Goal: Communication & Community: Answer question/provide support

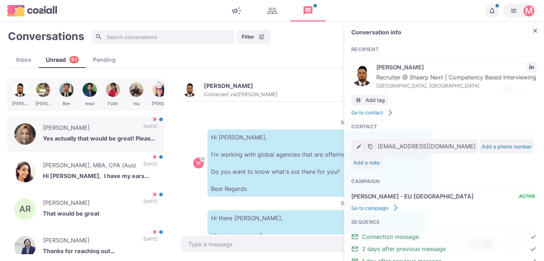
scroll to position [210, 0]
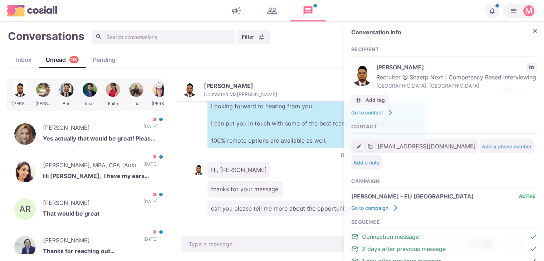
click at [291, 169] on div "Hi, [PERSON_NAME]" at bounding box center [358, 170] width 330 height 16
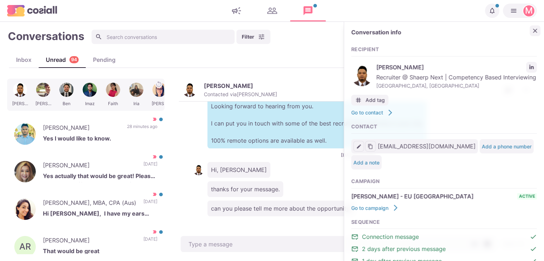
click at [530, 25] on button "Close" at bounding box center [535, 30] width 11 height 11
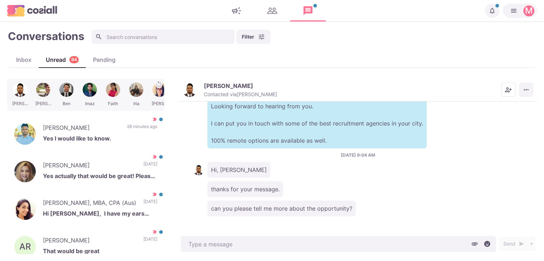
click at [527, 88] on icon "More menu" at bounding box center [526, 89] width 7 height 7
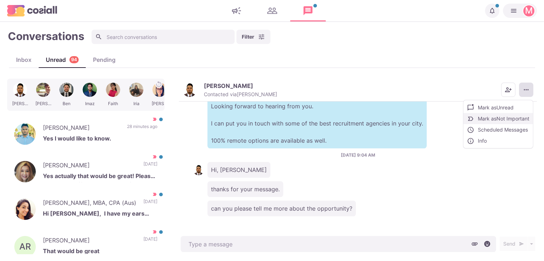
click at [501, 123] on button "Mark as Not Important" at bounding box center [498, 118] width 69 height 11
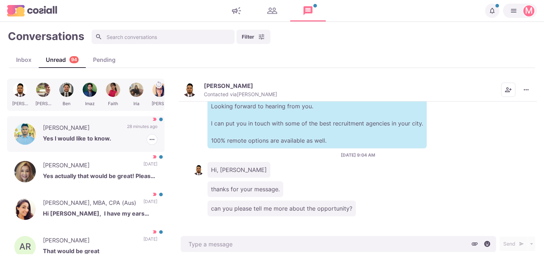
click at [73, 138] on p "Yes I would like to know." at bounding box center [100, 139] width 115 height 11
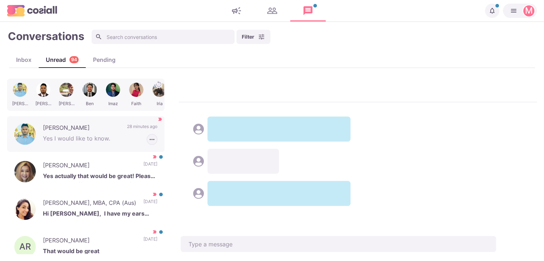
click at [149, 139] on icon "button" at bounding box center [152, 139] width 7 height 7
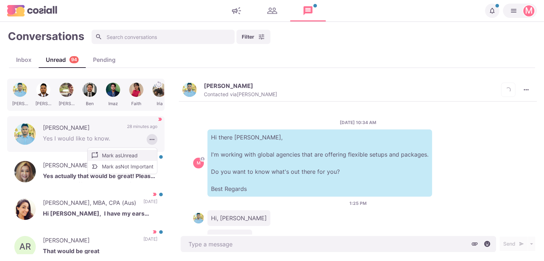
scroll to position [48, 0]
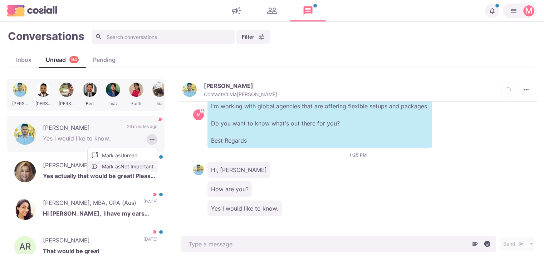
click at [136, 170] on button "Mark as Not Important" at bounding box center [122, 166] width 69 height 11
click at [123, 166] on div "[PERSON_NAME] Yes actually that would be great! Please let me know if you have …" at bounding box center [85, 172] width 157 height 36
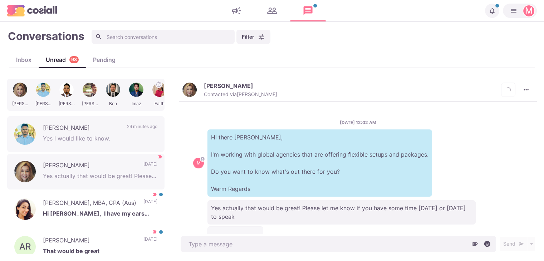
scroll to position [66, 0]
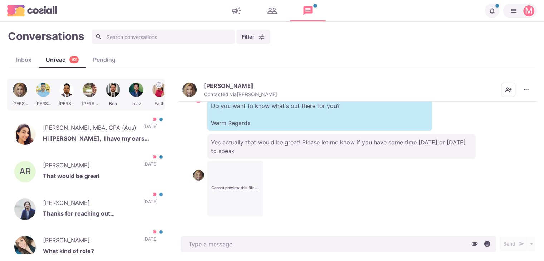
click at [222, 162] on button "Cannot preview this file. Download instead? Failed to load PDF file." at bounding box center [235, 188] width 55 height 55
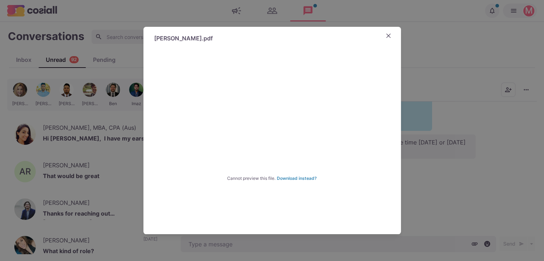
click at [468, 191] on div "[PERSON_NAME].pdf Cannot preview this file. Download instead? Failed to load PD…" at bounding box center [272, 130] width 544 height 261
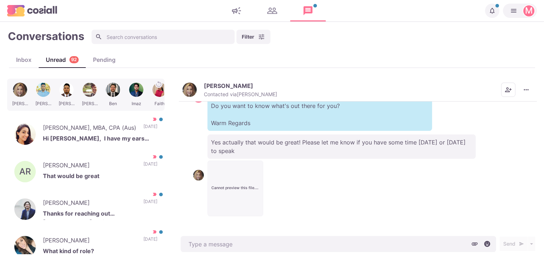
click at [250, 179] on button "Cannot preview this file. Download instead? Failed to load PDF file." at bounding box center [235, 188] width 55 height 55
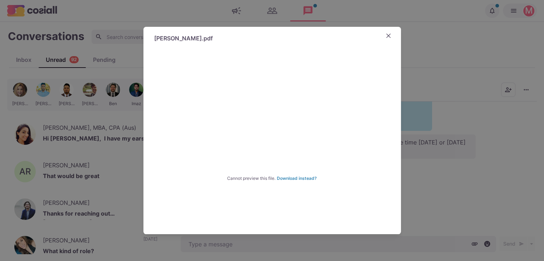
drag, startPoint x: 291, startPoint y: 189, endPoint x: 293, endPoint y: 185, distance: 5.3
click at [291, 189] on div "Cannot preview this file. Download instead?" at bounding box center [273, 179] width 258 height 258
click at [295, 181] on div "Cannot preview this file. Download instead?" at bounding box center [273, 179] width 258 height 258
click at [295, 177] on link "Download instead?" at bounding box center [297, 178] width 40 height 5
drag, startPoint x: 415, startPoint y: 146, endPoint x: 423, endPoint y: 58, distance: 89.2
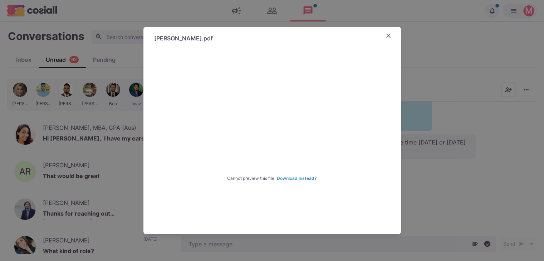
click at [423, 58] on div "Deborah-Mascarella.pdf Cannot preview this file. Download instead? Failed to lo…" at bounding box center [272, 130] width 544 height 261
click at [422, 57] on div "Inbox Unread 92 Pending" at bounding box center [272, 60] width 527 height 16
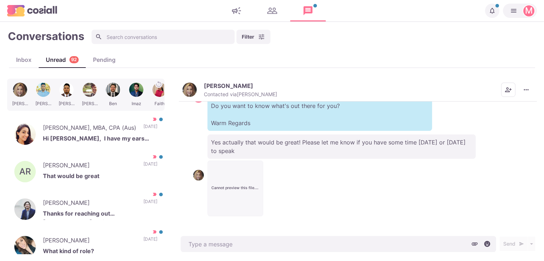
click at [188, 94] on img "button" at bounding box center [190, 90] width 14 height 14
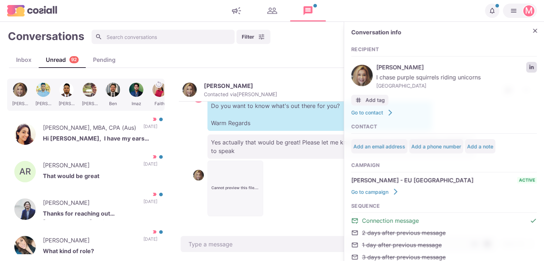
click at [529, 65] on icon "LinkedIn profile link" at bounding box center [531, 67] width 5 height 5
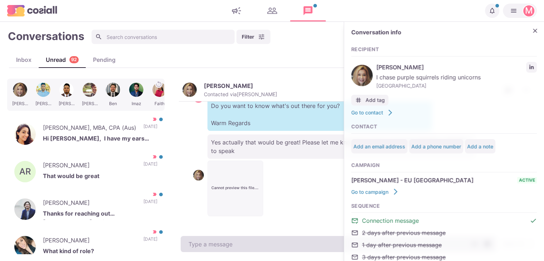
click at [244, 238] on textarea at bounding box center [339, 244] width 316 height 16
paste textarea "I work with over 500 clients that offer remote, hybrid, and non-remote position…"
type textarea "x"
type textarea "I work with over 500 clients that offer remote, hybrid, and non-remote position…"
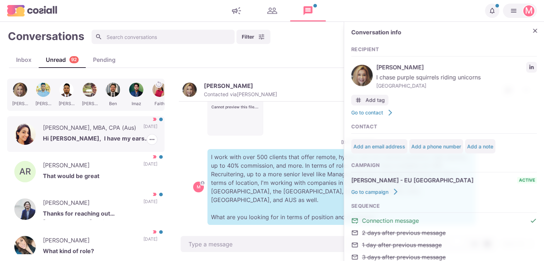
drag, startPoint x: 86, startPoint y: 150, endPoint x: 151, endPoint y: 144, distance: 65.1
click at [86, 150] on div "Anjali Chandel, MBA, CPA (Aus) Hi Sam, I have my ears open - would love to hear…" at bounding box center [85, 134] width 157 height 36
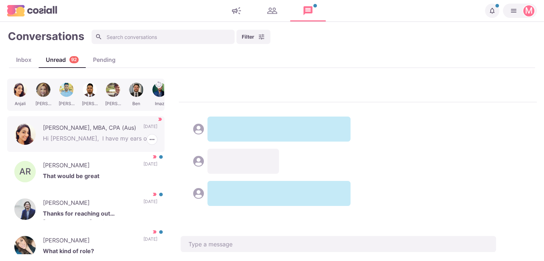
click at [151, 142] on p "Hi Sam, I have my ears open - would love to hear what you have in pipeline Rega…" at bounding box center [100, 139] width 115 height 11
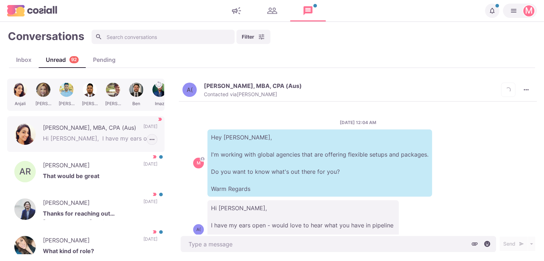
scroll to position [43, 0]
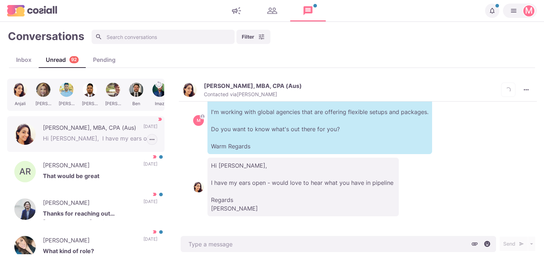
click at [149, 138] on icon "button" at bounding box center [152, 139] width 7 height 7
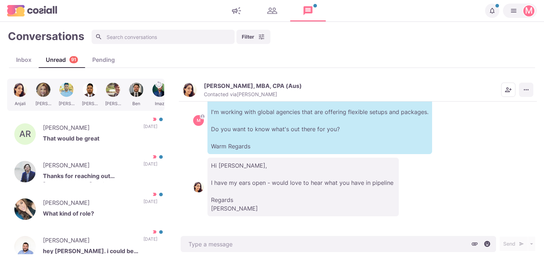
click at [528, 88] on icon "More menu" at bounding box center [526, 89] width 7 height 7
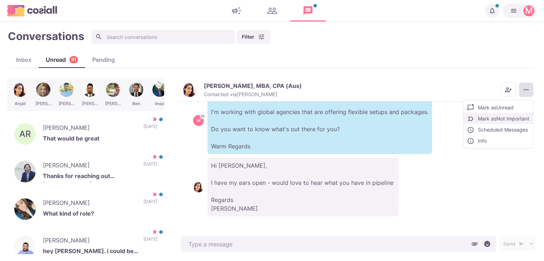
click at [505, 116] on button "Mark as Not Important" at bounding box center [498, 118] width 69 height 11
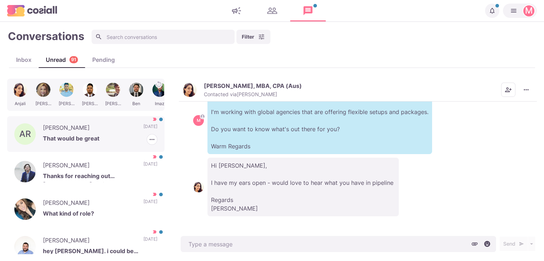
click at [103, 139] on p "That would be great" at bounding box center [100, 139] width 115 height 11
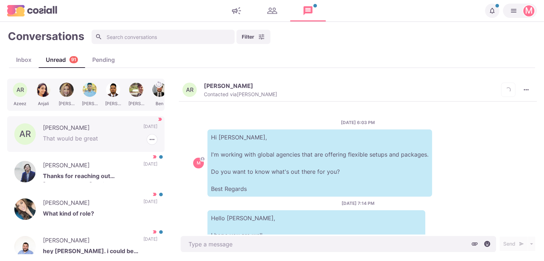
scroll to position [171, 0]
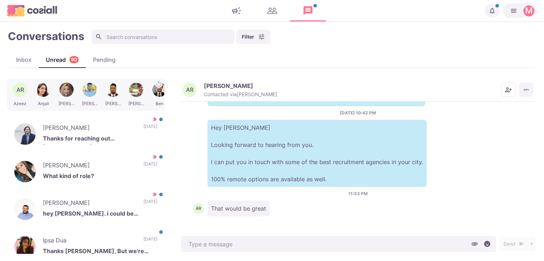
click at [528, 88] on icon "More menu" at bounding box center [526, 89] width 7 height 7
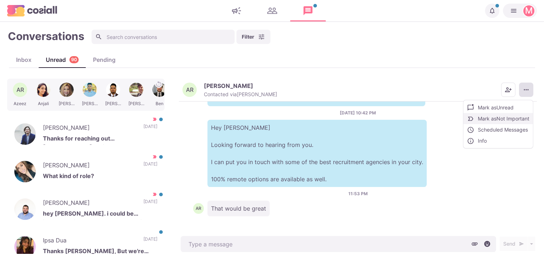
click at [509, 122] on button "Mark as Not Important" at bounding box center [498, 118] width 69 height 11
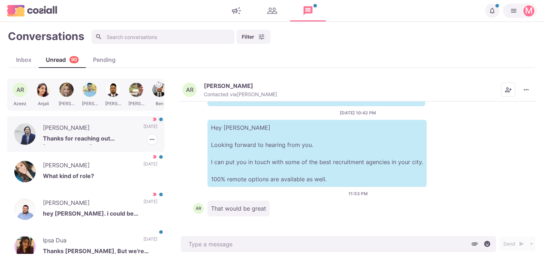
click at [117, 136] on p "Thanks for reaching out Jacob. Things have been hectic over here!" at bounding box center [100, 139] width 115 height 11
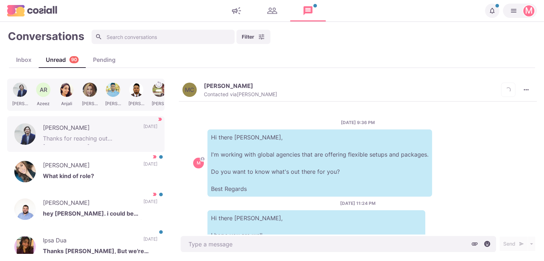
scroll to position [100, 0]
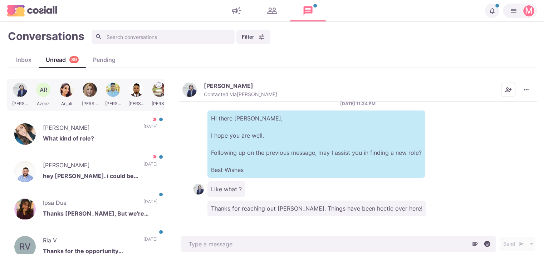
click at [218, 86] on p "Marcus Carrasco" at bounding box center [228, 85] width 49 height 7
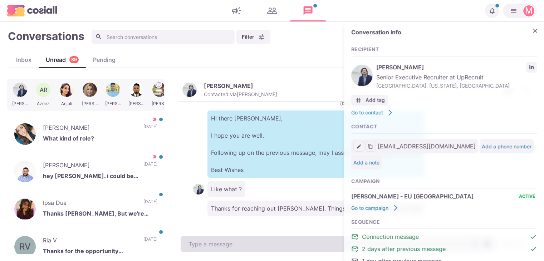
click at [241, 248] on textarea at bounding box center [339, 244] width 316 height 16
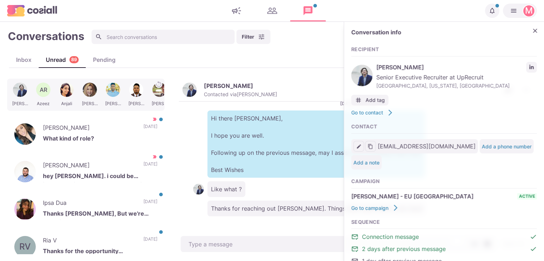
paste textarea "I work with around 500 agencies across the US, UK, Western Europe, Singapore, D…"
type textarea "x"
type textarea "I work with around 500 agencies across the US, UK, Western Europe, Singapore, D…"
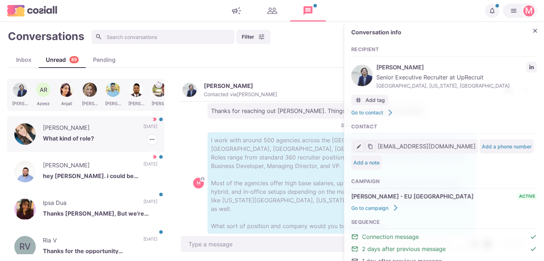
click at [89, 124] on p "Taylor Steinman" at bounding box center [89, 128] width 93 height 11
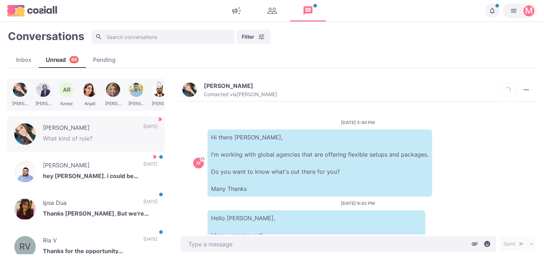
scroll to position [90, 0]
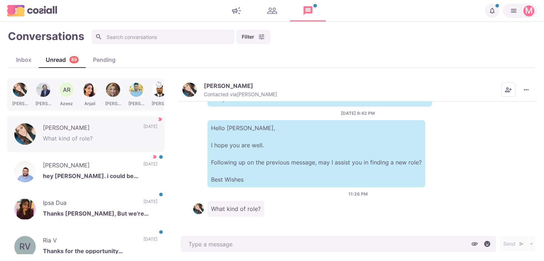
click at [236, 95] on p "Contacted via Jacob Moss" at bounding box center [240, 94] width 73 height 6
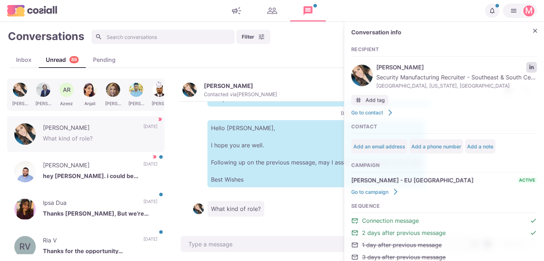
click at [527, 65] on link "LinkedIn profile link" at bounding box center [532, 67] width 11 height 11
type textarea "x"
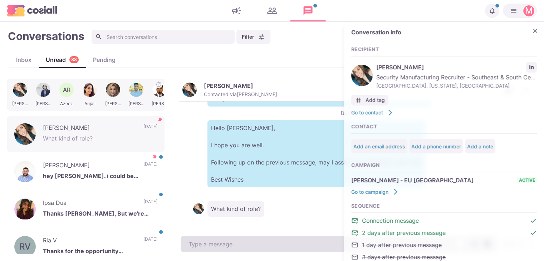
click at [231, 242] on textarea "To enrich screen reader interactions, please activate Accessibility in Grammarl…" at bounding box center [339, 244] width 316 height 16
paste textarea "I work with around 500 agencies across the US, UK, Western Europe, Singapore, D…"
type textarea "I work with around 500 agencies across the US, UK, Western Europe, Singapore, D…"
type textarea "x"
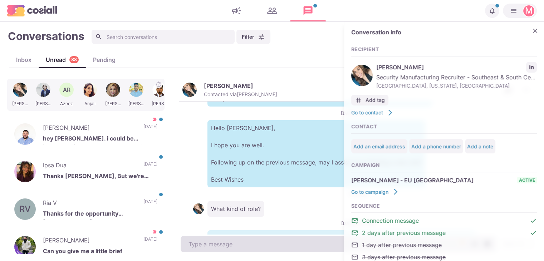
scroll to position [189, 0]
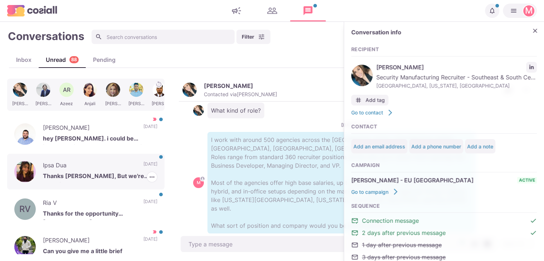
click at [102, 174] on p "Thanks Sam, But we're good for now." at bounding box center [100, 177] width 115 height 11
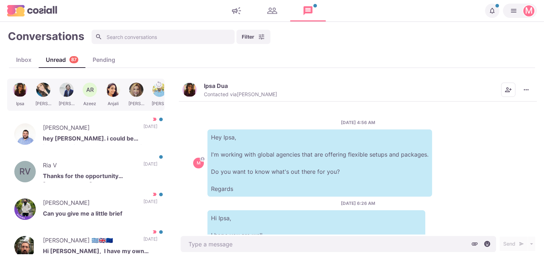
scroll to position [171, 0]
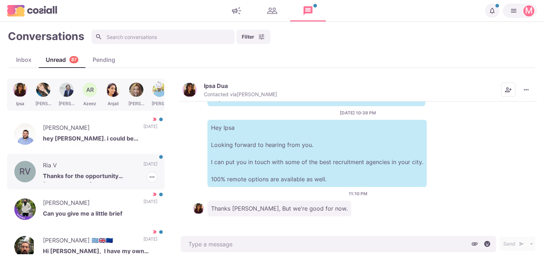
click at [123, 172] on p "Thanks for the opportunity jacob but currently I'm working as a full time healt…" at bounding box center [100, 177] width 115 height 11
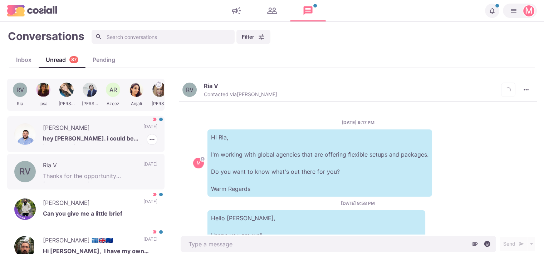
scroll to position [379, 0]
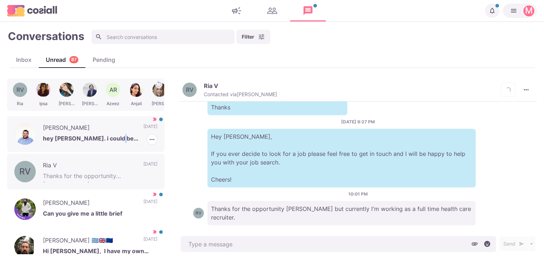
click at [115, 139] on p "hey sam. i could be interested in a chat. when are you free" at bounding box center [100, 139] width 115 height 11
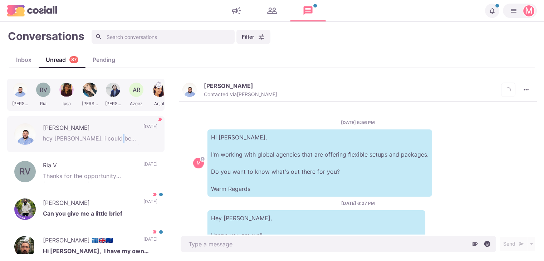
scroll to position [243, 0]
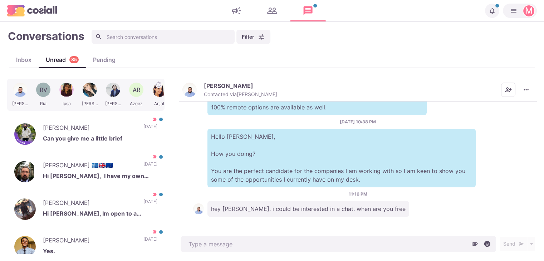
click at [206, 87] on p "Alec Weine" at bounding box center [228, 85] width 49 height 7
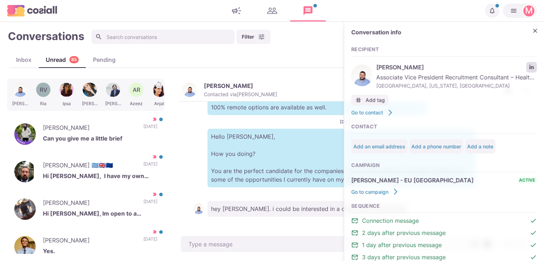
click at [527, 63] on link "LinkedIn profile link" at bounding box center [532, 67] width 11 height 11
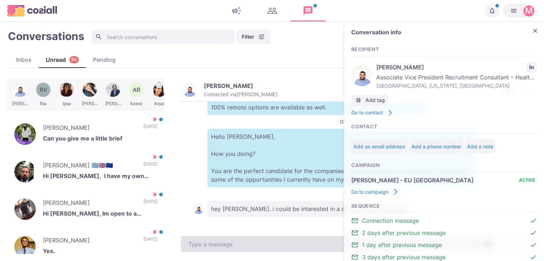
click at [301, 242] on textarea at bounding box center [339, 244] width 316 height 16
type textarea "x"
type textarea "A"
type textarea "x"
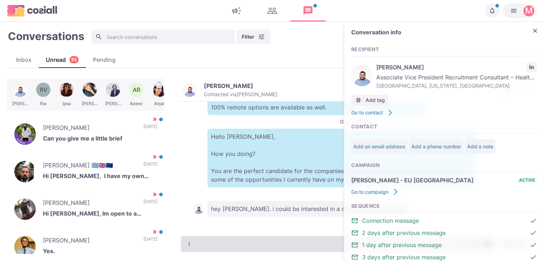
type textarea "I'"
type textarea "x"
type textarea "m"
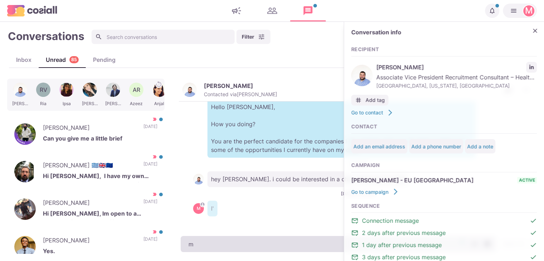
type textarea "x"
type textarea "m"
type textarea "x"
type textarea "m f"
type textarea "x"
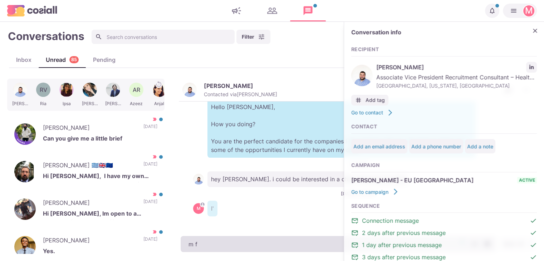
type textarea "m"
type textarea "x"
type textarea "m"
type textarea "x"
type textarea "I"
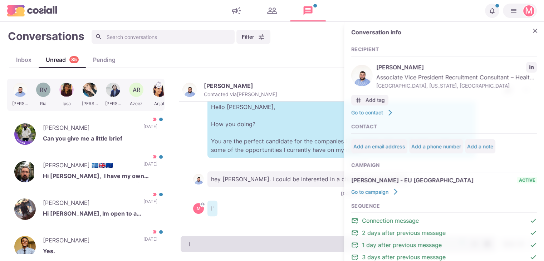
type textarea "x"
type textarea "I'm p"
type textarea "x"
type textarea "I'm pr"
type textarea "x"
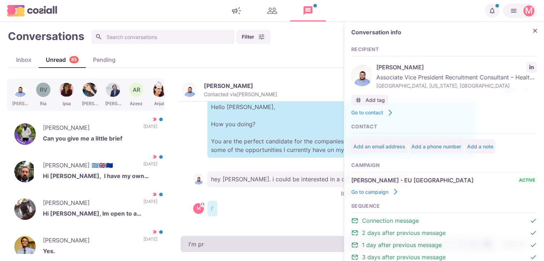
type textarea "I'm pre"
type textarea "x"
type textarea "I'm pret"
type textarea "x"
type textarea "I'm prett"
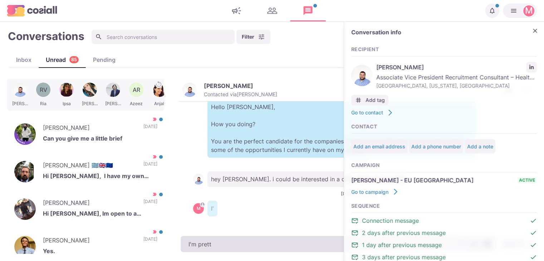
type textarea "x"
type textarea "I'm pretty"
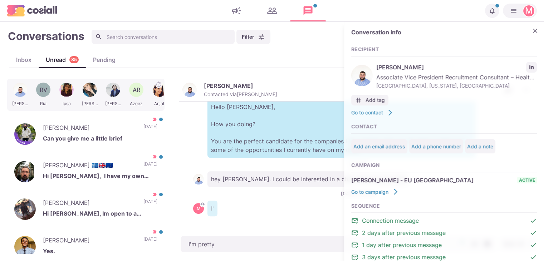
type textarea "x"
type textarea "I'm pretty f"
type textarea "x"
type textarea "I'm pretty fr"
type textarea "x"
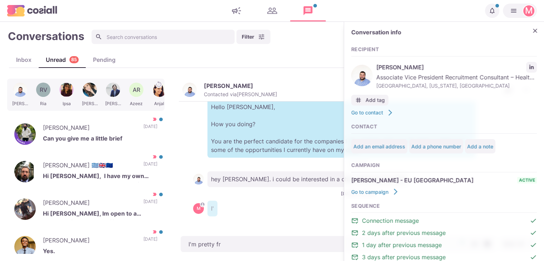
type textarea "I'm pretty fre"
type textarea "x"
type textarea "I'm pretty free"
type textarea "x"
type textarea "I'm pretty free t"
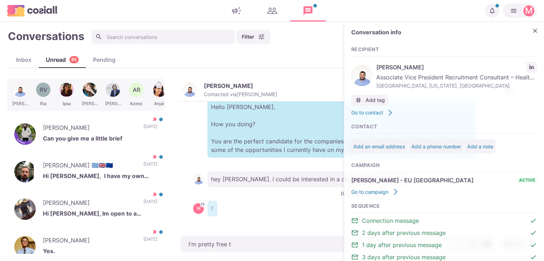
type textarea "x"
type textarea "I'm pretty free th"
type textarea "x"
type textarea "I'm pretty free thi"
type textarea "x"
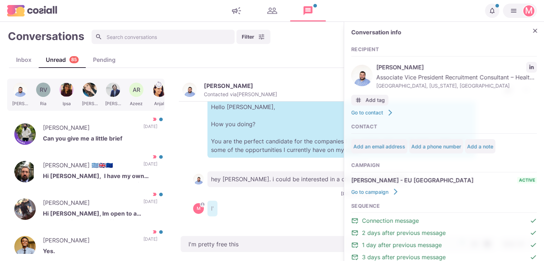
type textarea "I'm pretty free this"
type textarea "x"
type textarea "I'm pretty free this w"
type textarea "x"
type textarea "I'm pretty free this we"
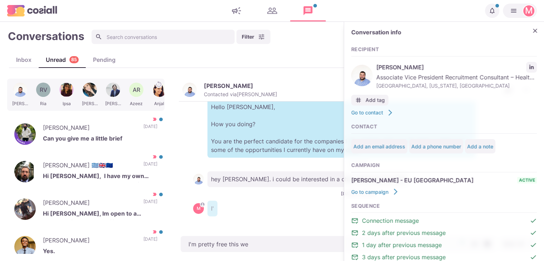
type textarea "x"
type textarea "I'm pretty free this wee"
type textarea "x"
type textarea "I'm pretty free this week"
type textarea "x"
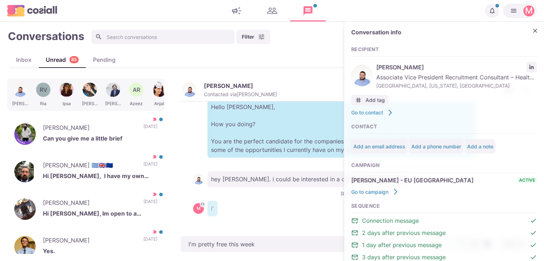
type textarea "I'm pretty free this week!"
type textarea "x"
type textarea "I'm pretty free this week!"
paste textarea "I work with around 500 agencies across the US, UK, Western Europe, Singapore, D…"
type textarea "x"
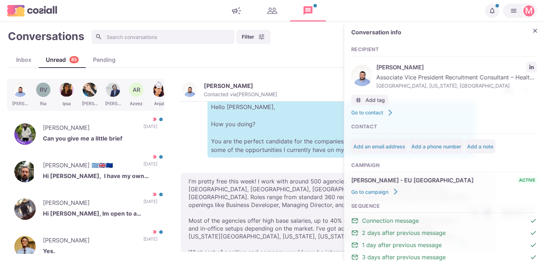
type textarea "I'm pretty free this week! I work with around 500 agencies across the US, UK, W…"
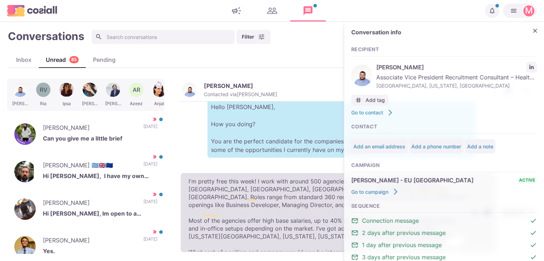
click at [250, 227] on textarea "I'm pretty free this week! I work with around 500 agencies across the US, UK, W…" at bounding box center [339, 212] width 316 height 79
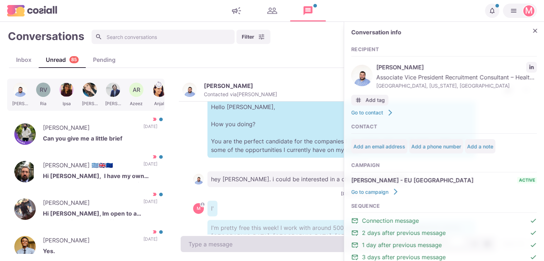
scroll to position [361, 0]
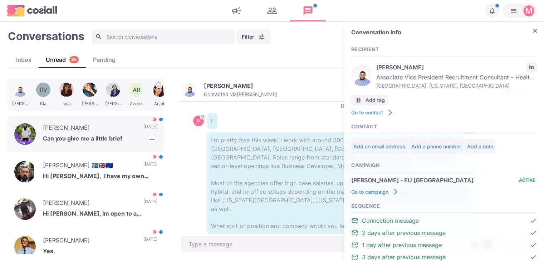
click at [119, 131] on p "Vidit Kothari" at bounding box center [89, 128] width 93 height 11
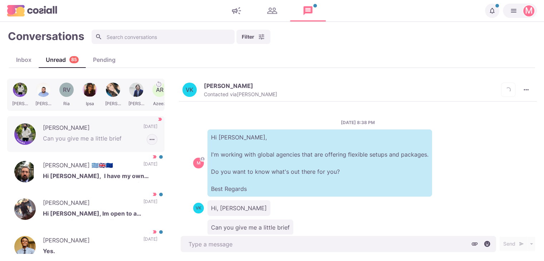
click at [149, 141] on icon "button" at bounding box center [152, 139] width 7 height 7
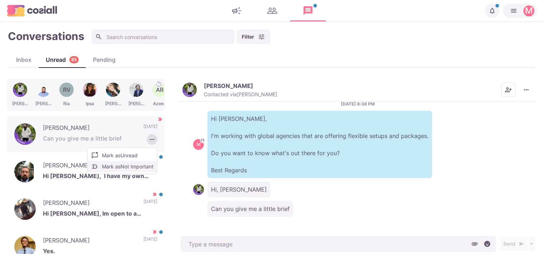
click at [126, 168] on button "Mark as Not Important" at bounding box center [122, 166] width 69 height 11
click at [99, 168] on p "Tassos Dagres 🇬🇷🇬🇧🇪🇺" at bounding box center [89, 166] width 93 height 11
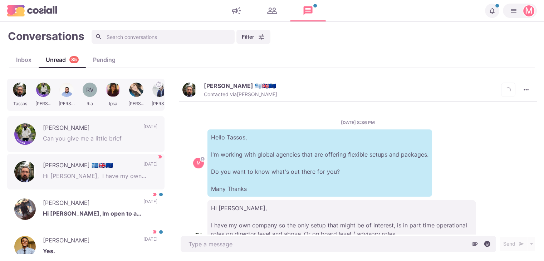
scroll to position [60, 0]
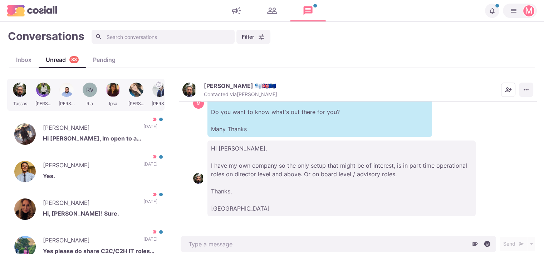
click at [526, 89] on icon "More menu" at bounding box center [526, 89] width 7 height 7
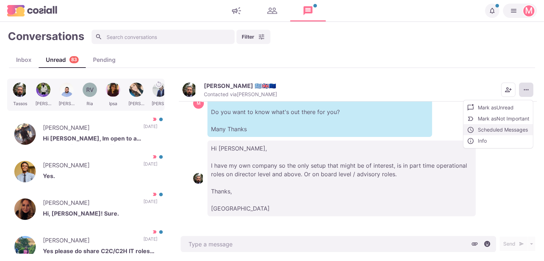
click at [491, 125] on button "Scheduled Messages" at bounding box center [498, 129] width 69 height 11
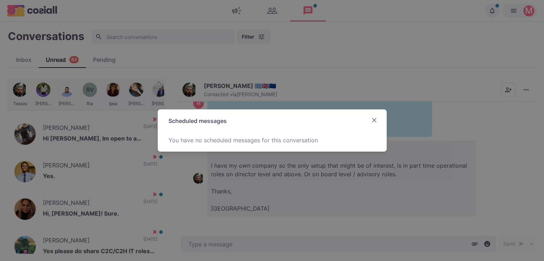
drag, startPoint x: 398, startPoint y: 115, endPoint x: 410, endPoint y: 109, distance: 13.3
click at [410, 109] on div "Scheduled messages You have no scheduled messages for this conversation" at bounding box center [272, 130] width 544 height 261
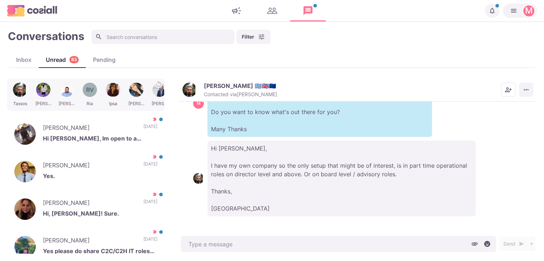
click at [529, 84] on button "More menu" at bounding box center [526, 90] width 14 height 14
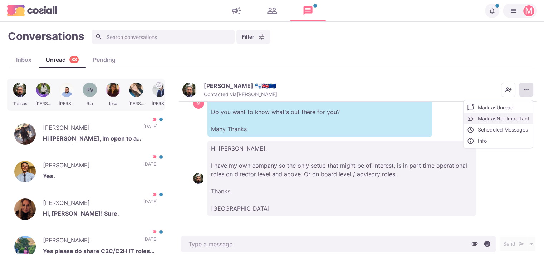
click at [498, 116] on button "Mark as Not Important" at bounding box center [498, 118] width 69 height 11
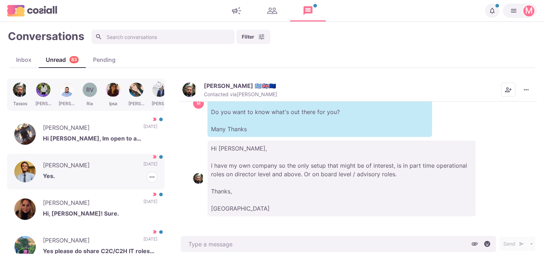
click at [100, 159] on div "Emmanuel Ojo Yes. 5 days ago Mark as Read Mark as Not Important" at bounding box center [85, 172] width 157 height 36
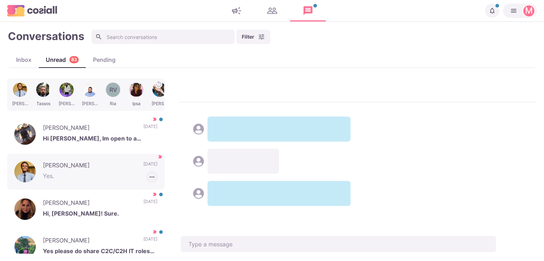
click at [149, 176] on icon "button" at bounding box center [152, 177] width 7 height 7
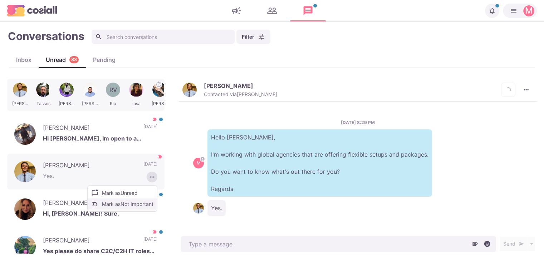
click at [122, 205] on button "Mark as Not Important" at bounding box center [122, 204] width 69 height 11
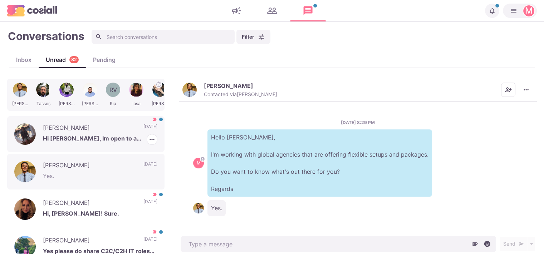
click at [107, 141] on p "Hi Jacob, Im open to a conversation, however, if I’m honest I’m relatively happ…" at bounding box center [100, 139] width 115 height 11
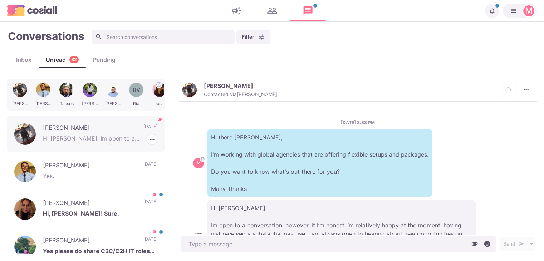
scroll to position [60, 0]
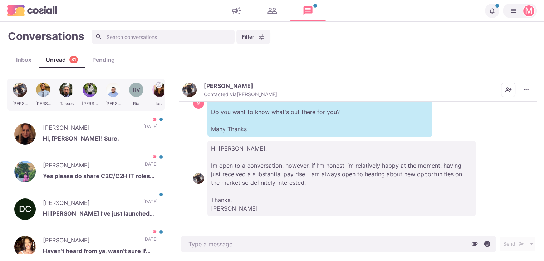
click at [229, 86] on p "Jacob Saunders" at bounding box center [228, 85] width 49 height 7
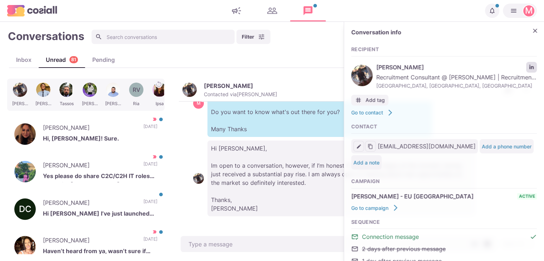
click at [531, 66] on link "LinkedIn profile link" at bounding box center [532, 67] width 11 height 11
click at [123, 180] on p "Yes please do share C2C/C2H IT roles at Email - Riya@kpgtech.com" at bounding box center [100, 177] width 115 height 11
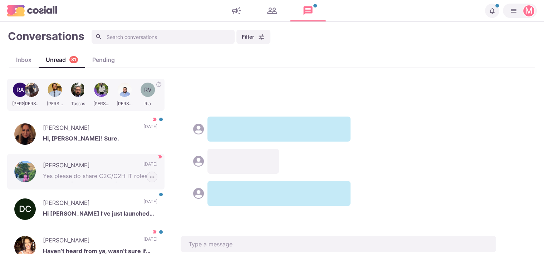
click at [149, 180] on icon "button" at bounding box center [152, 177] width 7 height 7
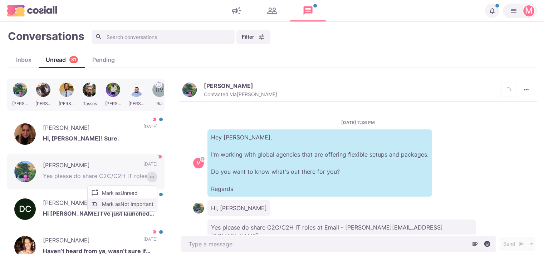
scroll to position [19, 0]
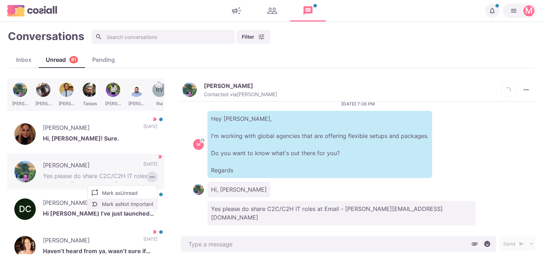
click at [131, 207] on button "Mark as Not Important" at bounding box center [122, 204] width 69 height 11
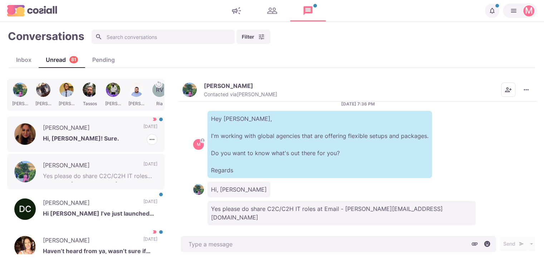
drag, startPoint x: 78, startPoint y: 122, endPoint x: 146, endPoint y: 134, distance: 69.3
click at [77, 122] on div "Kate Wojciechowska Hi, Sam! Sure. 5 days ago Mark as Read Mark as Not Important" at bounding box center [85, 134] width 157 height 36
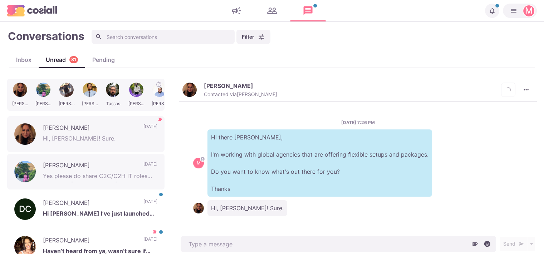
click at [199, 86] on button "Kate Wojciechowska Contacted via Sam Richardson" at bounding box center [230, 89] width 95 height 15
type textarea "x"
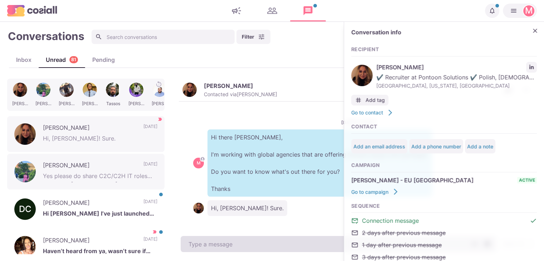
click at [286, 243] on textarea at bounding box center [339, 244] width 316 height 16
paste textarea "I work with around 500 agencies across the US, UK, Western Europe, Singapore, D…"
type textarea "x"
type textarea "I work with around 500 agencies across the US, UK, Western Europe, Singapore, D…"
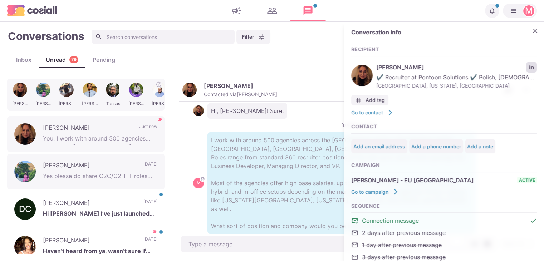
drag, startPoint x: 286, startPoint y: 245, endPoint x: 524, endPoint y: 65, distance: 298.4
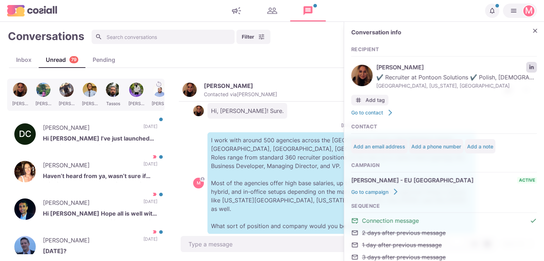
click at [528, 64] on link "LinkedIn profile link" at bounding box center [532, 67] width 11 height 11
click at [532, 35] on button "Close" at bounding box center [535, 30] width 11 height 11
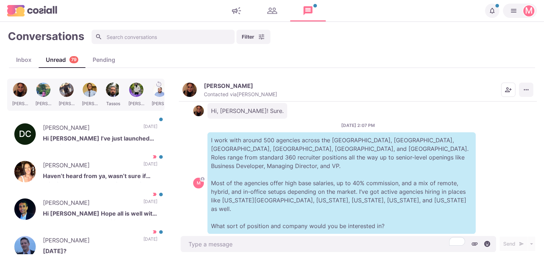
click at [524, 89] on icon "More menu" at bounding box center [526, 89] width 7 height 7
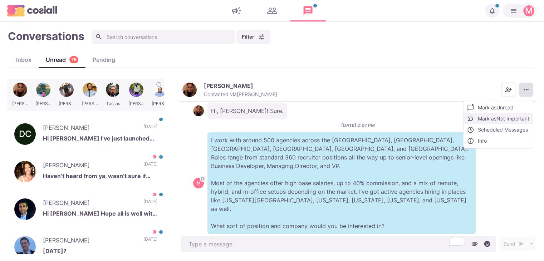
click at [500, 122] on button "Mark as Not Important" at bounding box center [498, 118] width 69 height 11
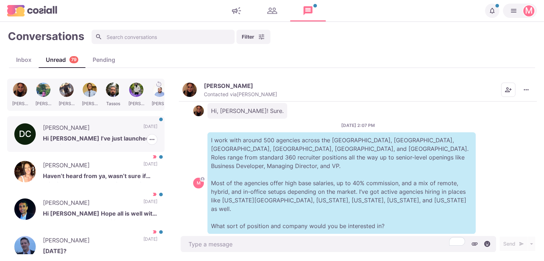
click at [111, 116] on div "DC Danny Clark Hi Jacob I’ve just launched an Indiegogo campaign for our startu…" at bounding box center [85, 134] width 157 height 36
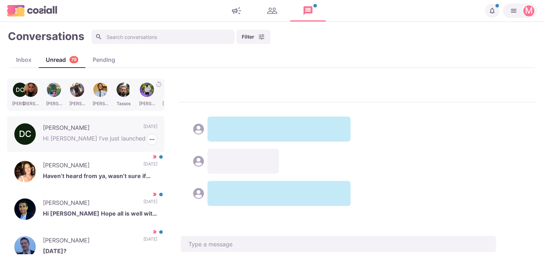
click at [112, 130] on p "Danny Clark" at bounding box center [89, 128] width 93 height 11
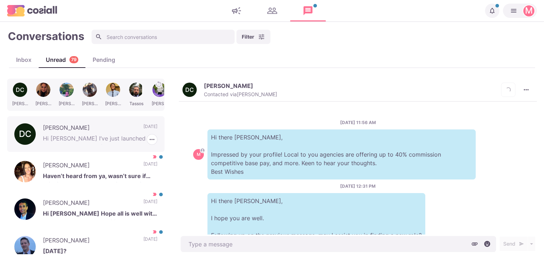
scroll to position [431, 0]
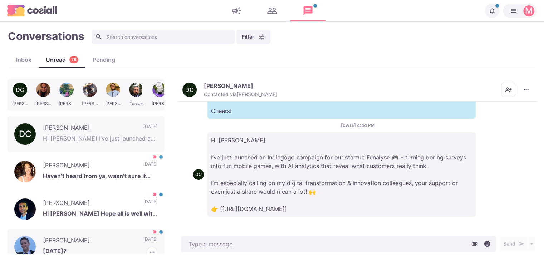
click at [104, 240] on p "Tom Dolan" at bounding box center [89, 241] width 93 height 11
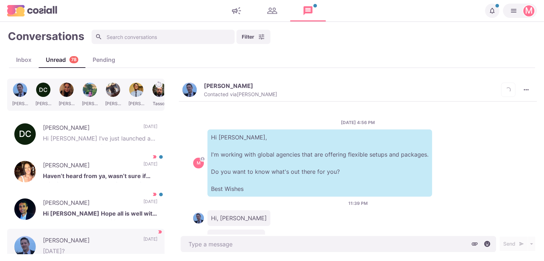
scroll to position [215, 0]
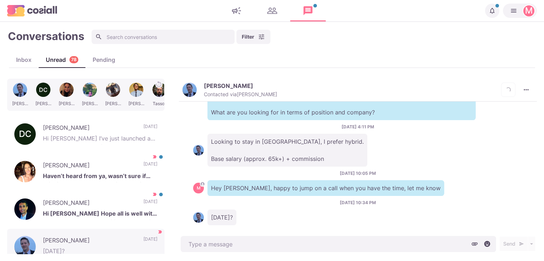
click at [188, 95] on img "button" at bounding box center [190, 90] width 14 height 14
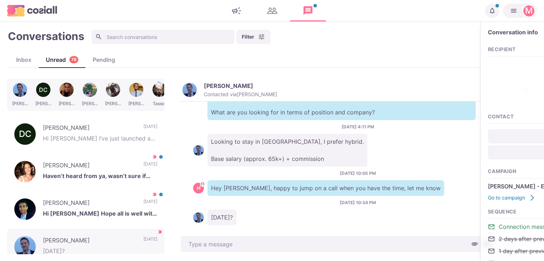
type textarea "x"
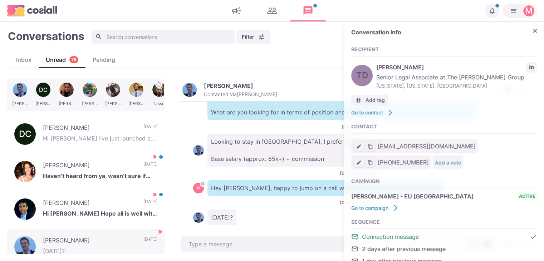
type input "tomdolan555@gmail.com"
type input "(631)987-0965"
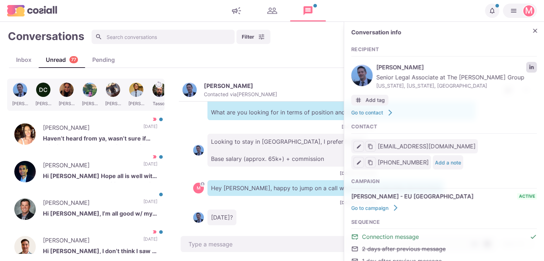
click at [530, 68] on icon "LinkedIn profile link" at bounding box center [532, 67] width 4 height 4
click at [322, 200] on div "9/30/2025, 10:34 PM Friday?" at bounding box center [358, 213] width 330 height 26
click at [534, 29] on button "Close" at bounding box center [535, 30] width 11 height 11
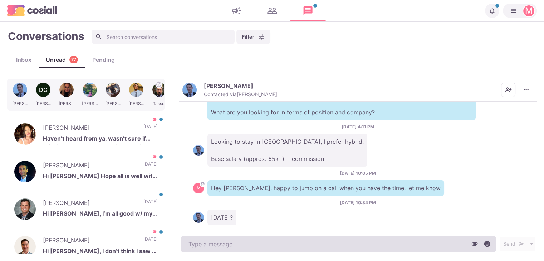
click at [310, 246] on textarea at bounding box center [339, 244] width 316 height 16
type textarea "x"
type textarea "D"
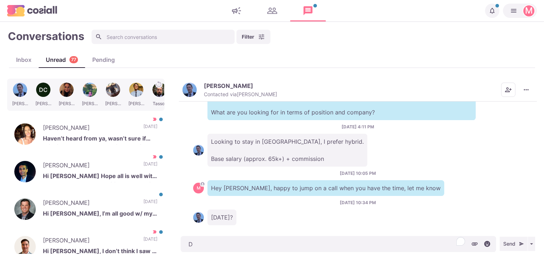
type textarea "x"
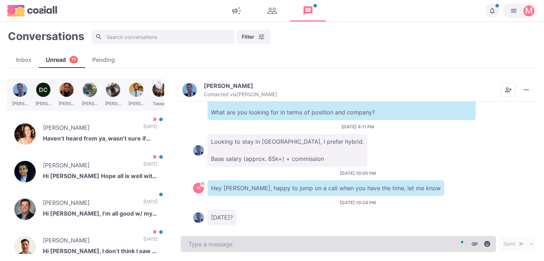
type textarea "S"
type textarea "x"
type textarea "So"
type textarea "x"
type textarea "Sor"
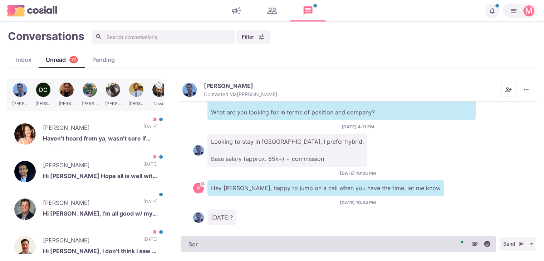
type textarea "x"
type textarea "Sory"
type textarea "x"
type textarea "Sorr"
type textarea "x"
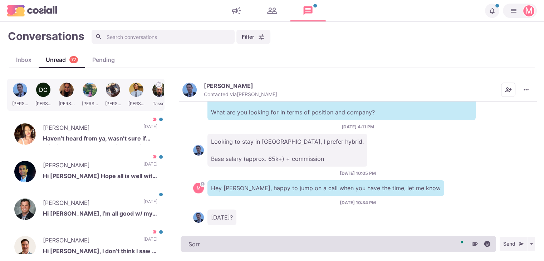
type textarea "Sorry"
type textarea "x"
type textarea "Sorry,"
type textarea "x"
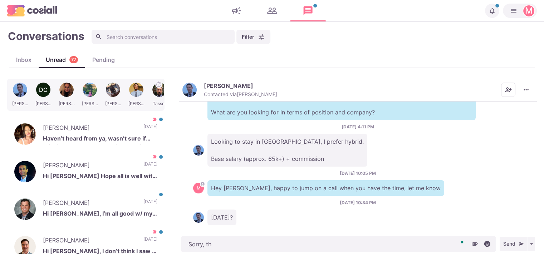
type textarea "Sorry, thi"
type textarea "x"
type textarea "Sorry, this"
type textarea "x"
type textarea "Sorry, this g"
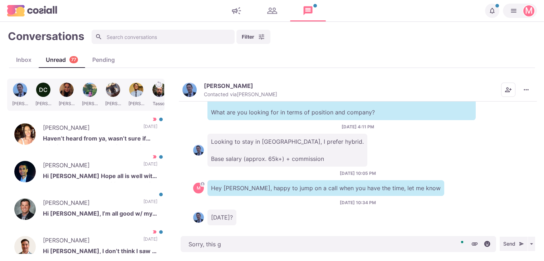
type textarea "x"
type textarea "Sorry, this go"
type textarea "x"
type textarea "Sorry, this got"
type textarea "x"
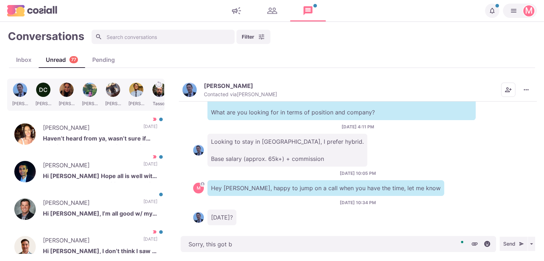
type textarea "Sorry, this got bu"
type textarea "x"
type textarea "Sorry, this got buri"
type textarea "x"
type textarea "Sorry, this got burie"
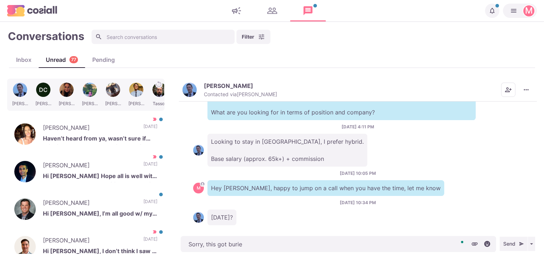
type textarea "x"
type textarea "Sorry, this got buried"
type textarea "x"
type textarea "Sorry, this got buried in"
type textarea "x"
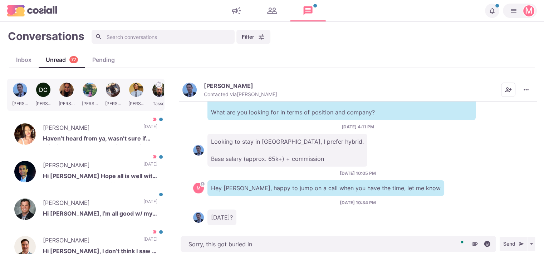
type textarea "Sorry, this got buried in"
type textarea "x"
type textarea "Sorry, this got buried in m"
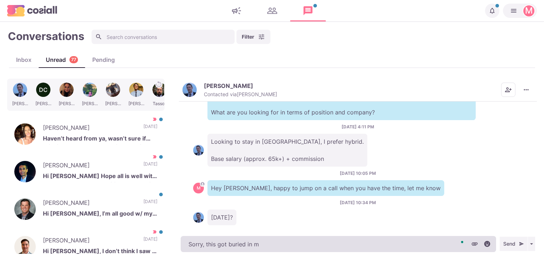
type textarea "x"
type textarea "Sorry, this got buried in my"
type textarea "x"
type textarea "Sorry, this got buried in my i"
type textarea "x"
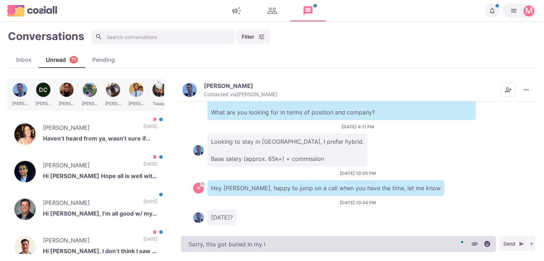
type textarea "Sorry, this got buried in my in"
type textarea "x"
type textarea "Sorry, this got buried in my inb"
type textarea "x"
type textarea "Sorry, this got buried in my inbo"
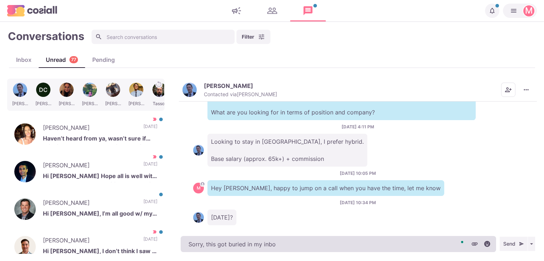
type textarea "x"
type textarea "Sorry, this got buried in my inbox"
type textarea "x"
type textarea "Sorry, this got buried in my inbox"
type textarea "x"
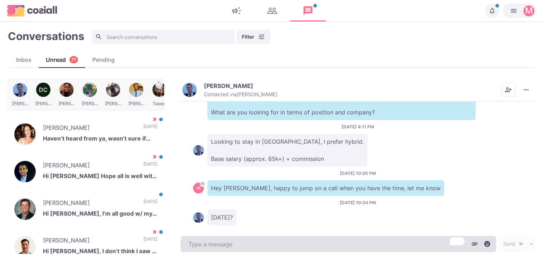
scroll to position [244, 0]
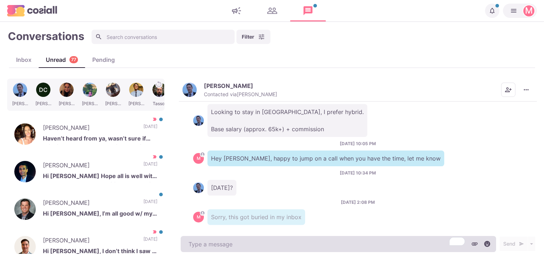
type textarea "x"
type textarea "I"
type textarea "x"
type textarea "I'"
type textarea "x"
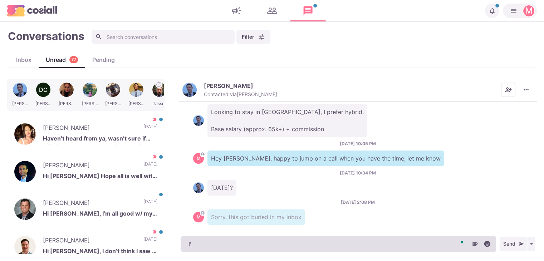
type textarea "I"
type textarea "x"
type textarea "D"
type textarea "x"
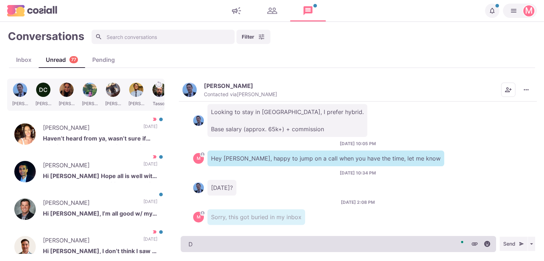
type textarea "Do"
type textarea "x"
type textarea "Doe"
type textarea "x"
type textarea "Does"
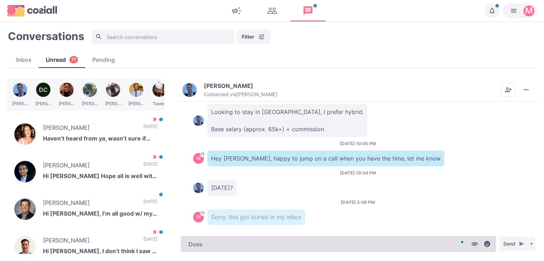
type textarea "x"
type textarea "Does"
type textarea "x"
type textarea "Does t"
type textarea "x"
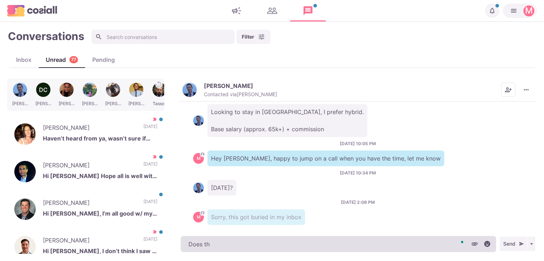
type textarea "Does thi"
type textarea "x"
type textarea "Does this"
type textarea "x"
type textarea "Does this"
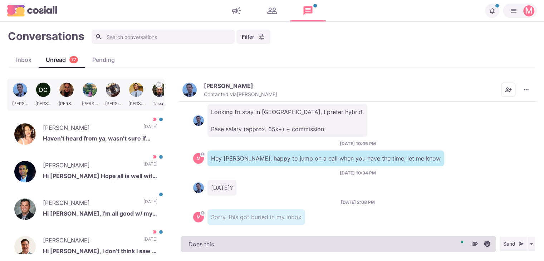
type textarea "x"
type textarea "Does this w"
type textarea "x"
type textarea "Does this we"
type textarea "x"
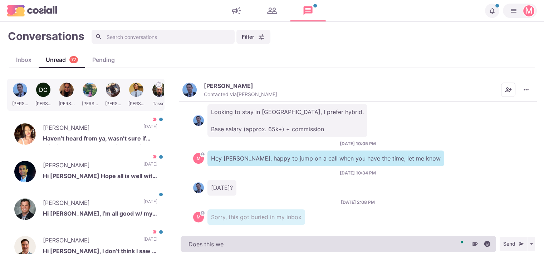
type textarea "Does this wee"
type textarea "x"
type textarea "Does this week"
type textarea "x"
type textarea "Does this week"
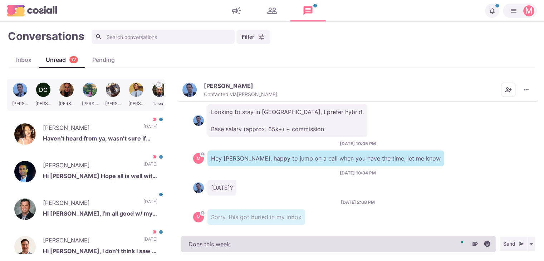
type textarea "x"
type textarea "Does this week fo"
type textarea "x"
type textarea "Does this week for"
type textarea "x"
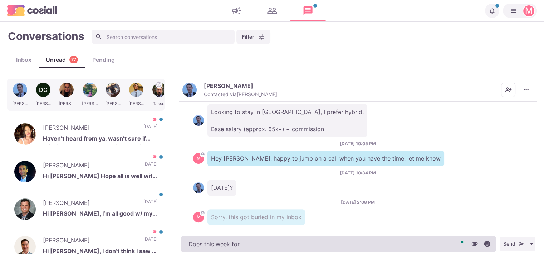
type textarea "Does this week fo"
type textarea "x"
type textarea "Does this week f"
type textarea "x"
type textarea "Does this week"
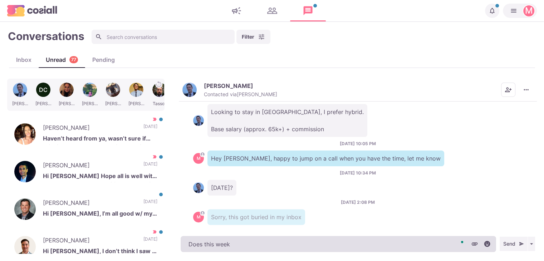
type textarea "x"
type textarea "Does this week wo"
type textarea "x"
type textarea "Does this week wor"
type textarea "x"
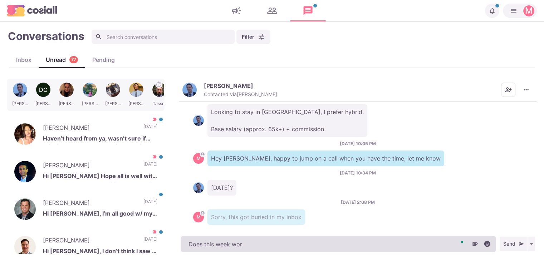
type textarea "Does this week work"
type textarea "x"
type textarea "Does this week work f"
type textarea "x"
type textarea "Does this week work fo"
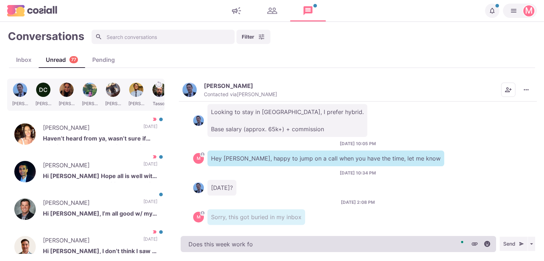
type textarea "x"
type textarea "Does this week work for"
type textarea "x"
type textarea "Does this week work for y"
type textarea "x"
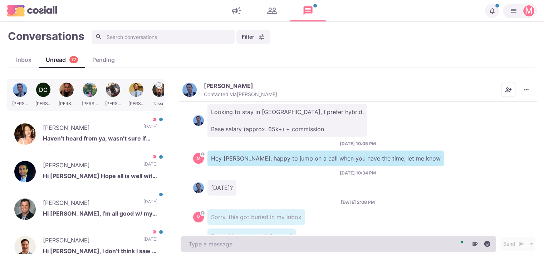
scroll to position [263, 0]
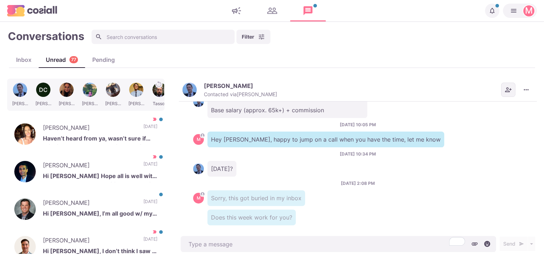
click at [506, 91] on icon "Add add contacts" at bounding box center [508, 90] width 6 height 5
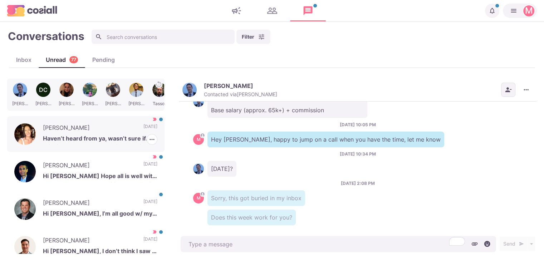
click at [68, 132] on p "Robyn Britton" at bounding box center [89, 128] width 93 height 11
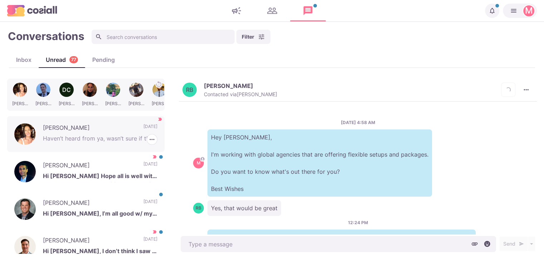
scroll to position [541, 0]
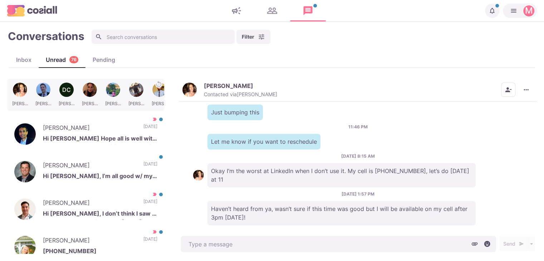
click at [195, 82] on button "Robyn Britton Contacted via Sam Richardson" at bounding box center [230, 89] width 95 height 15
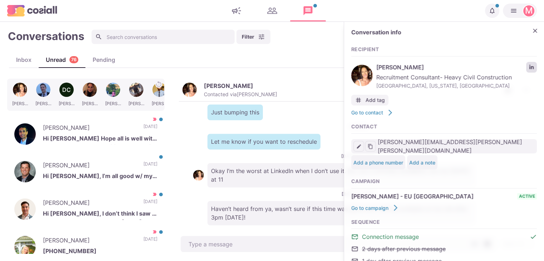
click at [530, 67] on icon "LinkedIn profile link" at bounding box center [532, 67] width 4 height 4
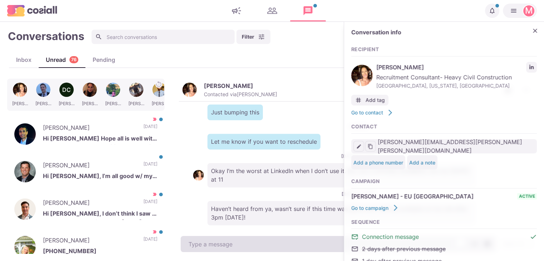
click at [232, 241] on textarea "To enrich screen reader interactions, please activate Accessibility in Grammarl…" at bounding box center [339, 244] width 316 height 16
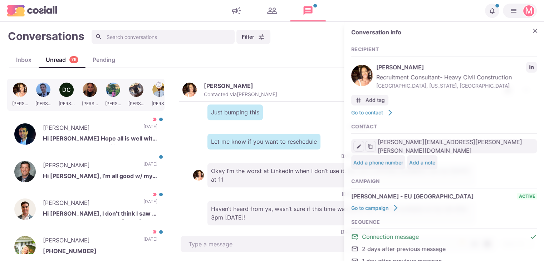
scroll to position [588, 0]
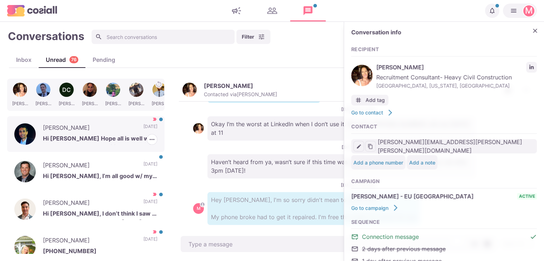
click at [73, 123] on p "[PERSON_NAME]" at bounding box center [89, 128] width 93 height 11
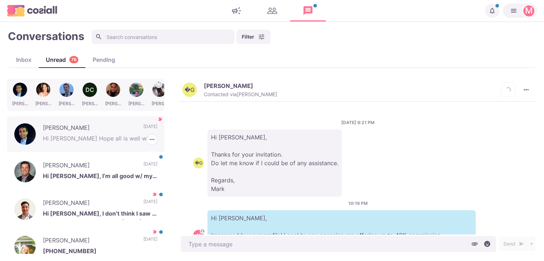
scroll to position [866, 0]
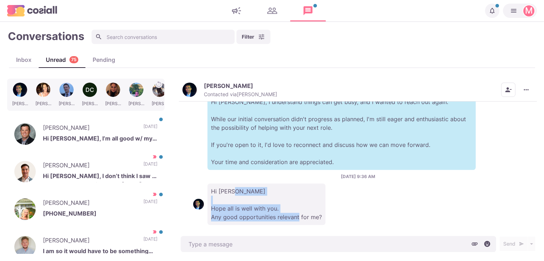
drag, startPoint x: 530, startPoint y: 207, endPoint x: 536, endPoint y: 176, distance: 30.7
click at [536, 175] on div "4/17/2024, 9:21 PM Hi Jacob, Thanks for your invitation. Do let me know if I co…" at bounding box center [358, 168] width 358 height 133
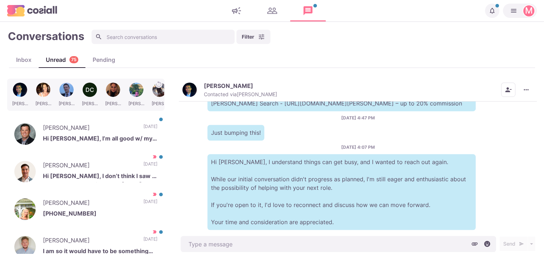
scroll to position [866, 0]
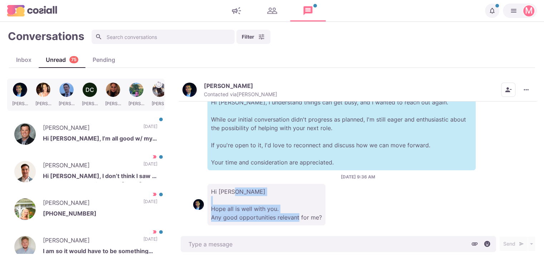
click at [402, 210] on div "Hi [PERSON_NAME] Hope all is well with you. Any good opportunities relevant for…" at bounding box center [358, 205] width 330 height 42
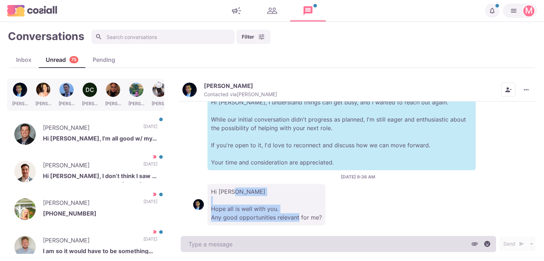
click at [347, 244] on textarea at bounding box center [339, 244] width 316 height 16
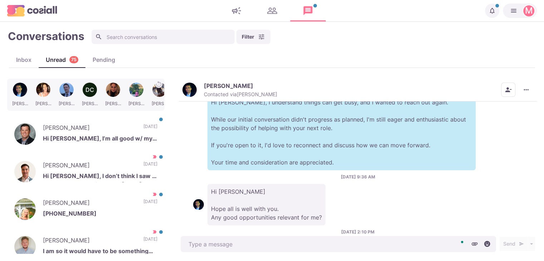
scroll to position [895, 0]
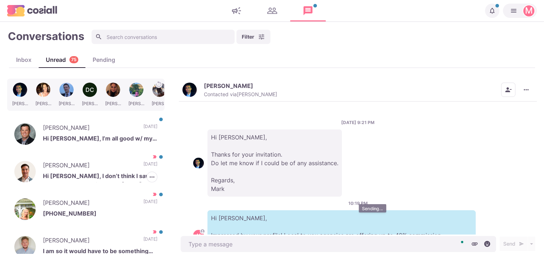
scroll to position [895, 0]
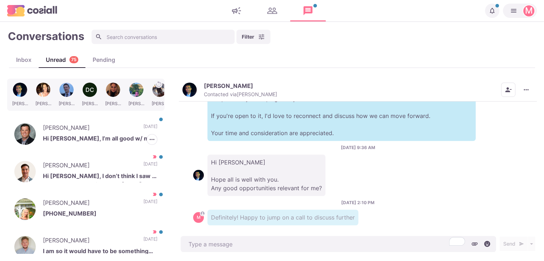
drag, startPoint x: 108, startPoint y: 131, endPoint x: 304, endPoint y: 118, distance: 196.2
click at [108, 131] on p "[PERSON_NAME]" at bounding box center [89, 128] width 93 height 11
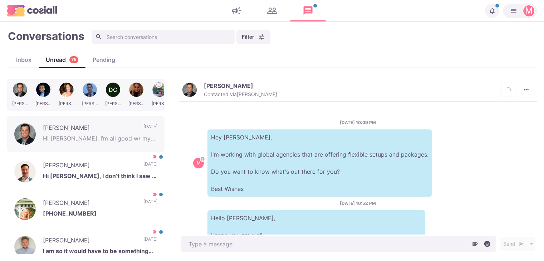
scroll to position [171, 0]
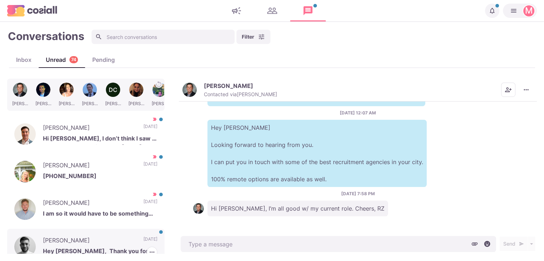
click at [88, 242] on p "[PERSON_NAME]" at bounding box center [89, 241] width 93 height 11
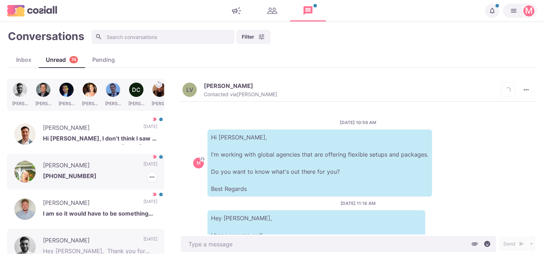
scroll to position [214, 0]
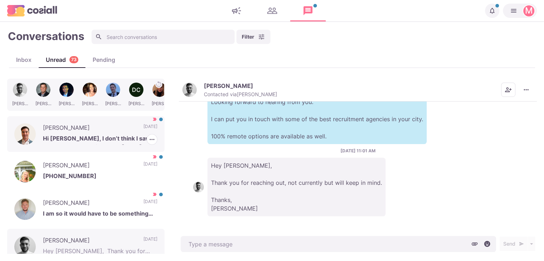
click at [94, 135] on p "Hi [PERSON_NAME], I don’t think I saw a call come through from you [DATE]. I am…" at bounding box center [100, 139] width 115 height 11
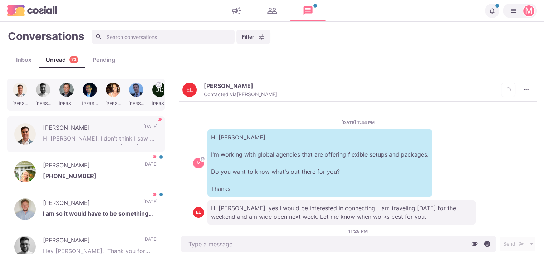
scroll to position [203, 0]
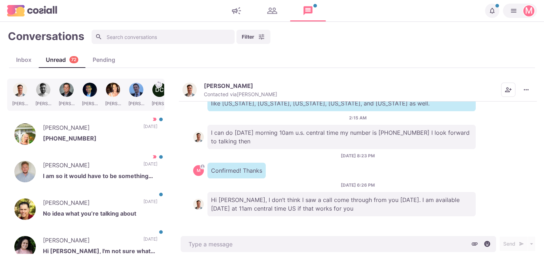
click at [285, 153] on div "[DATE] 8:23 PM M Confirmed! Thanks" at bounding box center [358, 166] width 330 height 26
click at [198, 89] on button "[PERSON_NAME] Contacted via [PERSON_NAME]" at bounding box center [230, 89] width 95 height 15
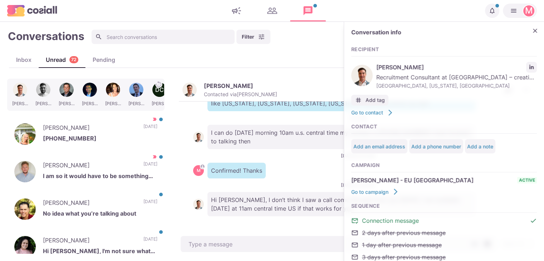
click at [534, 63] on div "Conversation info Recipient [PERSON_NAME] Recruitment Consultant at [GEOGRAPHIC…" at bounding box center [444, 161] width 200 height 278
click at [530, 64] on link "LinkedIn profile link" at bounding box center [532, 67] width 11 height 11
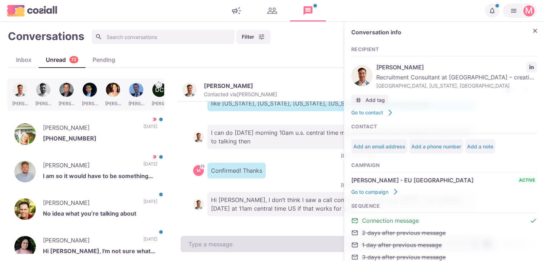
drag, startPoint x: 257, startPoint y: 245, endPoint x: 259, endPoint y: 239, distance: 6.8
click at [257, 245] on textarea at bounding box center [339, 244] width 316 height 16
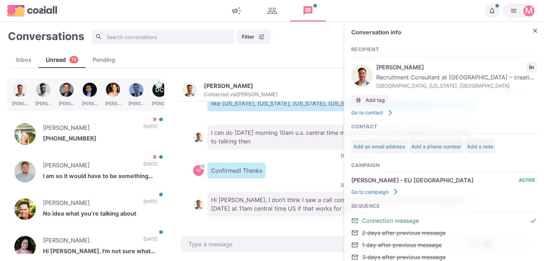
click at [527, 25] on div "Conversation info Recipient [PERSON_NAME] Recruitment Consultant at [GEOGRAPHIC…" at bounding box center [444, 161] width 200 height 278
click at [532, 29] on icon "Close" at bounding box center [535, 30] width 7 height 7
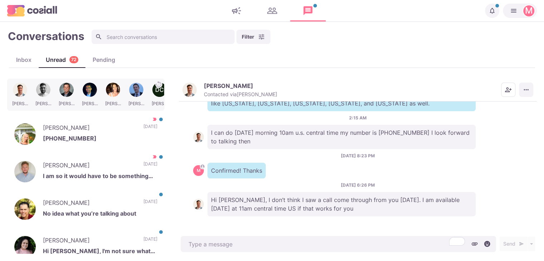
click at [527, 84] on button "More menu" at bounding box center [526, 90] width 14 height 14
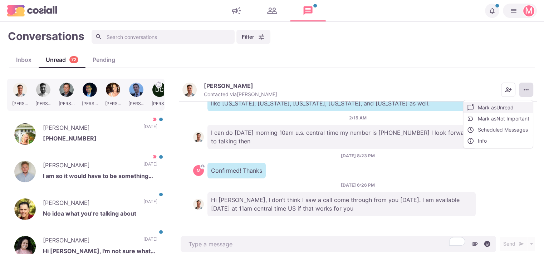
click at [510, 110] on button "Mark as Unread" at bounding box center [498, 107] width 69 height 11
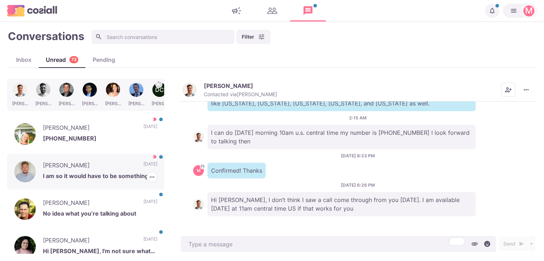
click at [103, 175] on p "I am so it would have to be something great" at bounding box center [100, 177] width 115 height 11
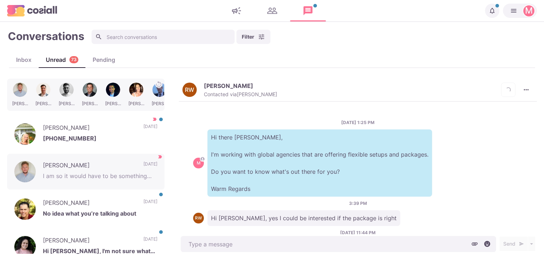
scroll to position [136, 0]
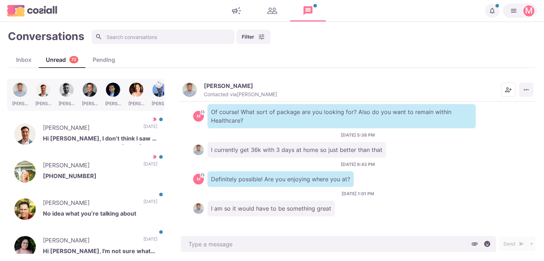
click at [527, 89] on icon "More menu" at bounding box center [526, 89] width 7 height 7
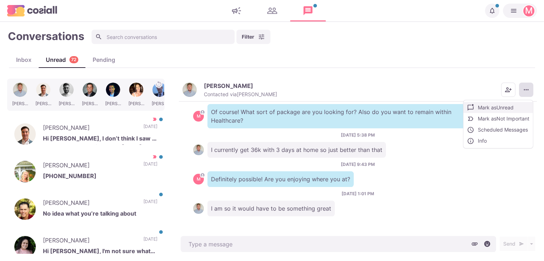
click at [513, 107] on button "Mark as Unread" at bounding box center [498, 107] width 69 height 11
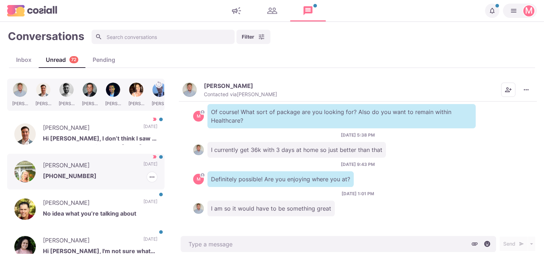
click at [121, 161] on p "[PERSON_NAME]" at bounding box center [89, 166] width 93 height 11
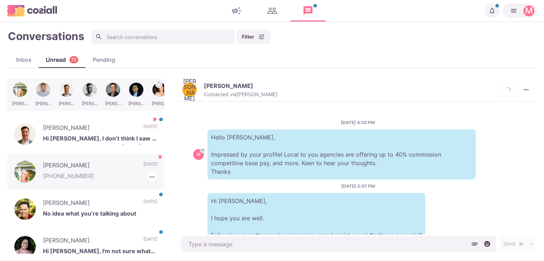
scroll to position [674, 0]
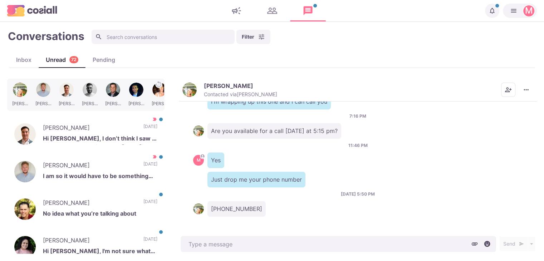
drag, startPoint x: 531, startPoint y: 209, endPoint x: 528, endPoint y: 225, distance: 16.3
click at [528, 225] on div "[DATE] 4:20 PM M Hello [PERSON_NAME], Impressed by your profile! Local to you a…" at bounding box center [358, 168] width 358 height 133
click at [244, 83] on p "[PERSON_NAME]" at bounding box center [228, 85] width 49 height 7
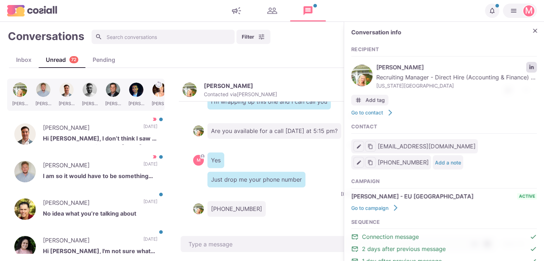
click at [527, 62] on link "LinkedIn profile link" at bounding box center [532, 67] width 11 height 11
type textarea "x"
